Goal: Information Seeking & Learning: Check status

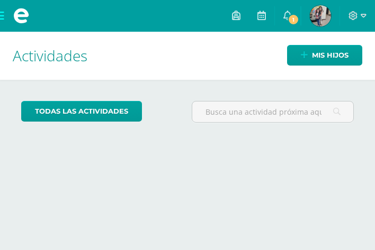
click at [318, 13] on img at bounding box center [320, 15] width 21 height 21
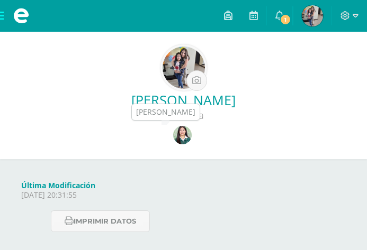
click at [184, 134] on img at bounding box center [182, 135] width 19 height 19
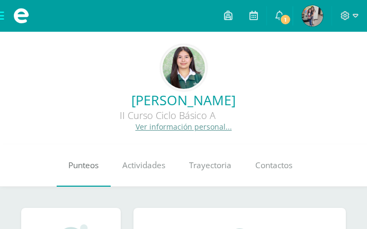
click at [85, 169] on span "Punteos" at bounding box center [83, 165] width 30 height 11
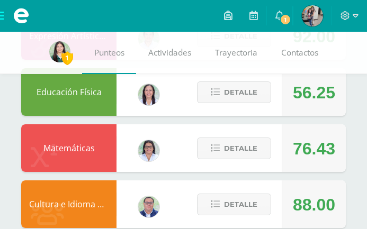
scroll to position [978, 0]
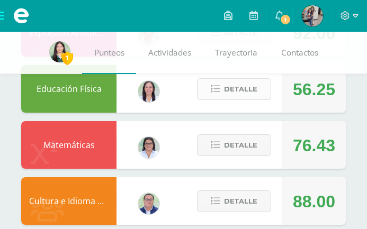
click at [254, 94] on span "Detalle" at bounding box center [240, 89] width 33 height 20
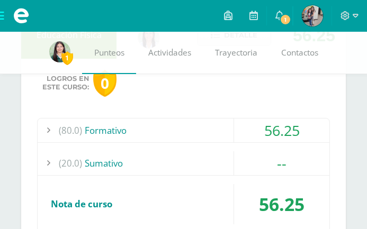
scroll to position [1047, 0]
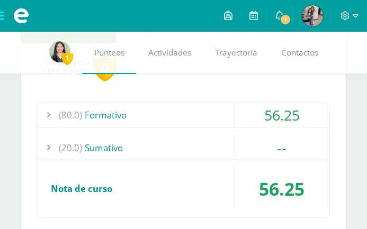
click at [303, 126] on div "56.25" at bounding box center [281, 115] width 95 height 24
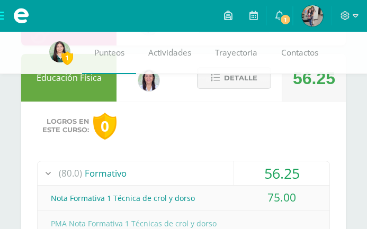
scroll to position [984, 0]
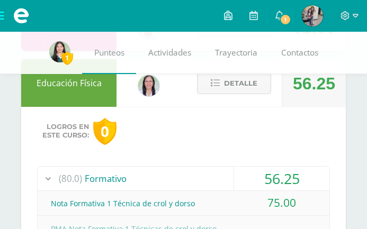
click at [242, 84] on span "Detalle" at bounding box center [240, 84] width 33 height 20
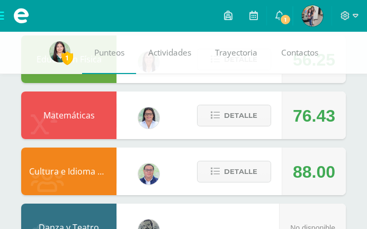
scroll to position [977, 0]
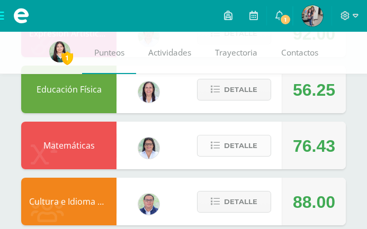
click at [244, 146] on span "Detalle" at bounding box center [240, 146] width 33 height 20
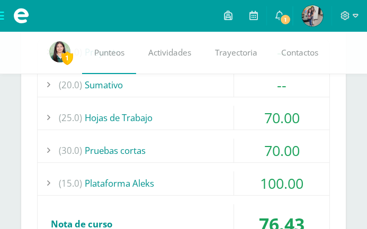
scroll to position [1187, 0]
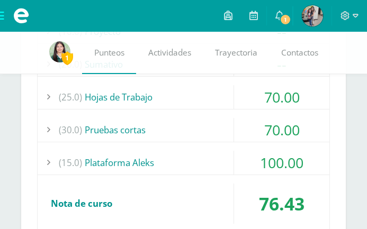
click at [307, 170] on div "100.00" at bounding box center [281, 163] width 95 height 24
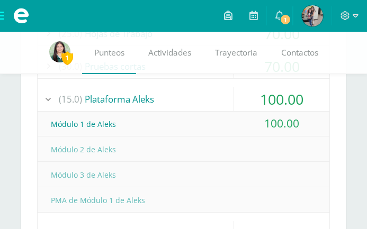
scroll to position [1166, 0]
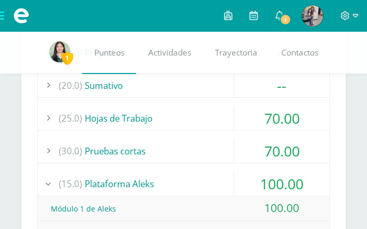
click at [277, 179] on div "100.00" at bounding box center [281, 184] width 95 height 24
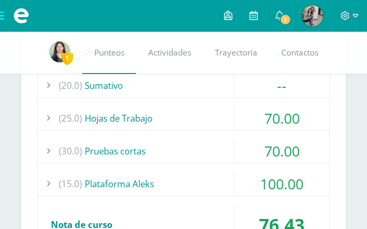
click at [262, 160] on div "70.00" at bounding box center [281, 151] width 95 height 24
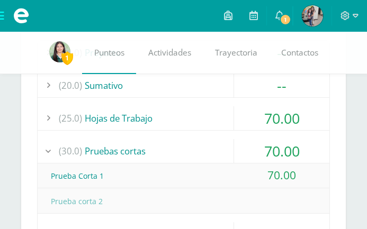
click at [269, 121] on div "70.00" at bounding box center [281, 118] width 95 height 24
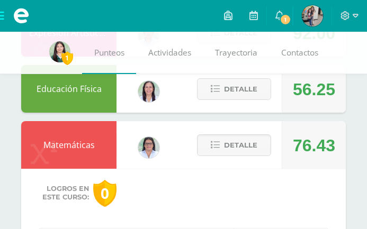
scroll to position [975, 0]
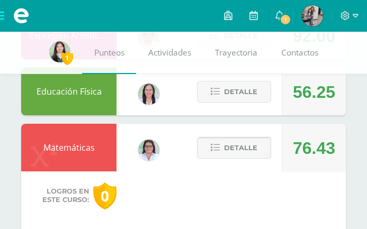
click at [247, 142] on span "Detalle" at bounding box center [240, 148] width 33 height 20
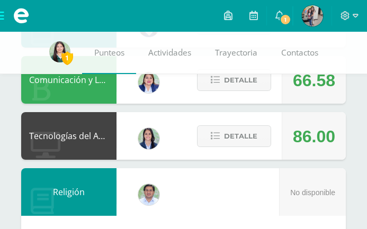
scroll to position [404, 0]
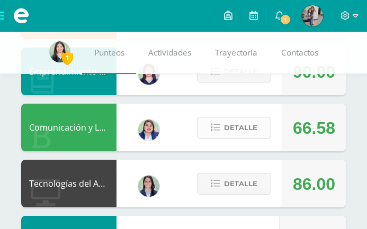
click at [268, 123] on button "Detalle" at bounding box center [234, 128] width 74 height 22
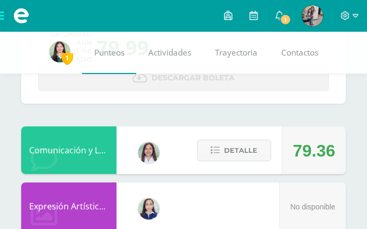
scroll to position [107, 0]
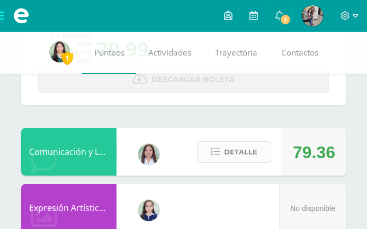
click at [247, 145] on span "Detalle" at bounding box center [240, 152] width 33 height 20
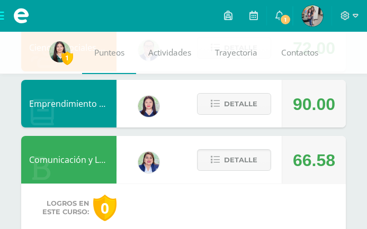
scroll to position [806, 0]
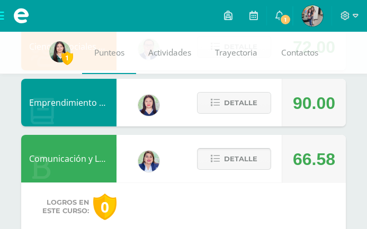
click at [243, 150] on span "Detalle" at bounding box center [240, 159] width 33 height 20
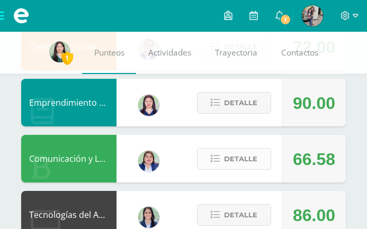
scroll to position [827, 0]
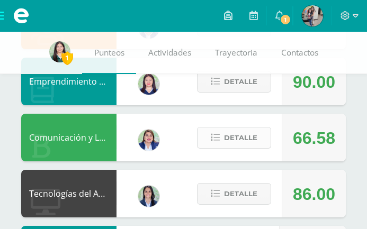
click at [241, 142] on span "Detalle" at bounding box center [240, 138] width 33 height 20
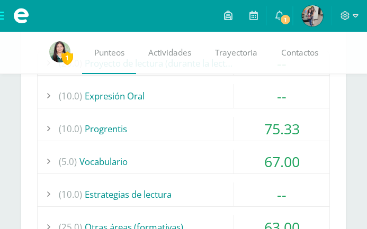
scroll to position [1017, 0]
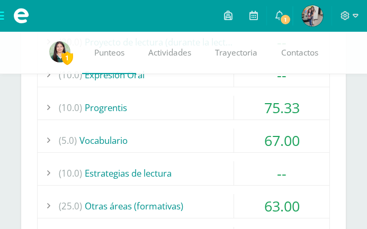
click at [255, 138] on div "67.00" at bounding box center [281, 141] width 95 height 24
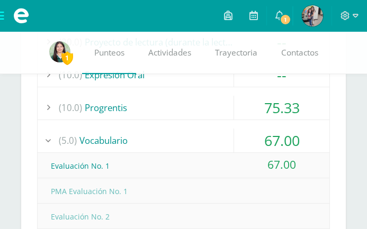
scroll to position [1039, 0]
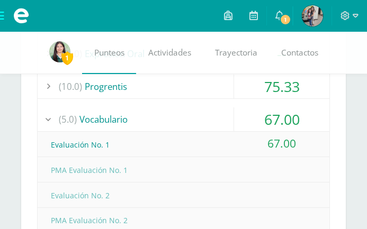
click at [260, 127] on div "67.00" at bounding box center [281, 119] width 95 height 24
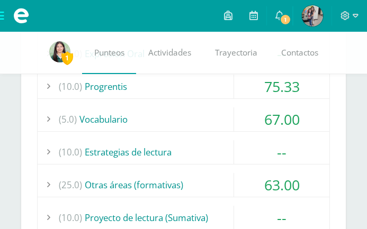
click at [279, 93] on div "75.33" at bounding box center [281, 87] width 95 height 24
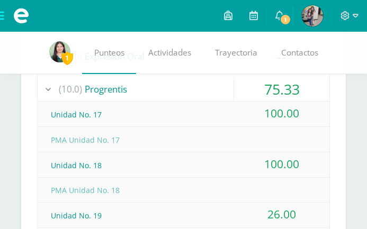
scroll to position [1017, 0]
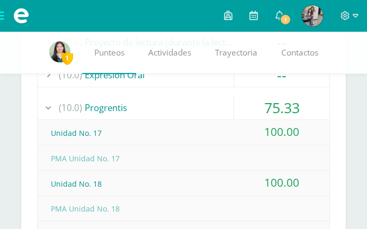
click at [269, 104] on div "75.33" at bounding box center [281, 108] width 95 height 24
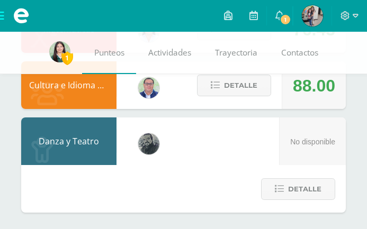
scroll to position [1932, 0]
